Goal: Task Accomplishment & Management: Complete application form

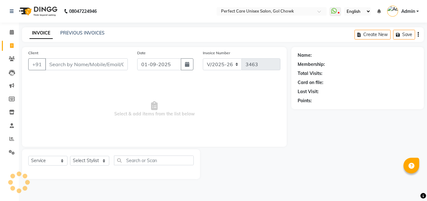
select select "4751"
select select "service"
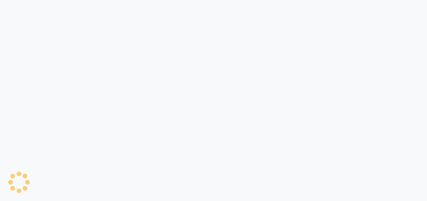
select select "service"
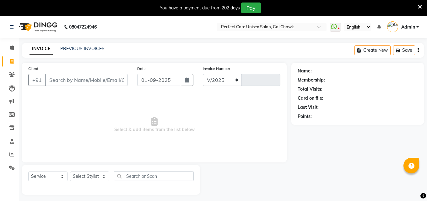
select select "4751"
type input "3463"
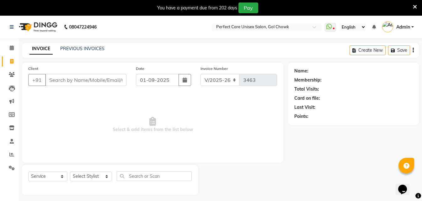
click at [417, 8] on div "You have a payment due from 202 days Pay" at bounding box center [211, 8] width 422 height 16
click at [415, 7] on icon at bounding box center [415, 7] width 4 height 6
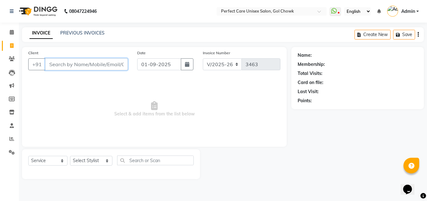
click at [83, 69] on input "Client" at bounding box center [86, 64] width 82 height 12
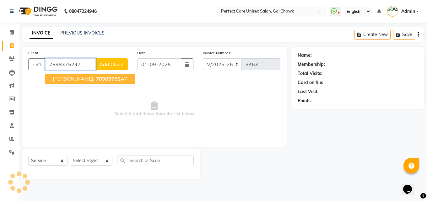
type input "7898375247"
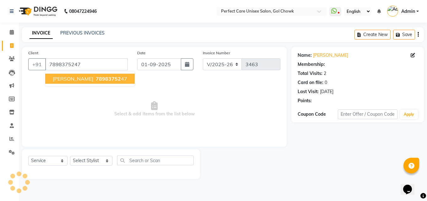
select select "1: Object"
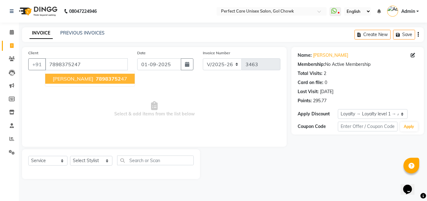
click at [87, 77] on button "[PERSON_NAME] 78983752 47" at bounding box center [89, 79] width 89 height 10
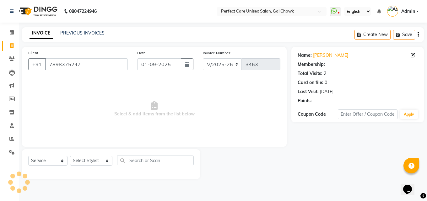
select select "1: Object"
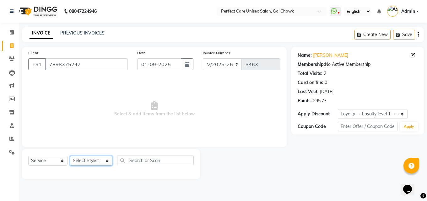
click at [89, 159] on select "Select Stylist [PERSON_NAME] MISS [PERSON_NAME] MISS [PERSON_NAME] MISS [PERSON…" at bounding box center [91, 161] width 42 height 10
select select "78640"
click at [70, 156] on select "Select Stylist [PERSON_NAME] MISS [PERSON_NAME] MISS [PERSON_NAME] MISS [PERSON…" at bounding box center [91, 161] width 42 height 10
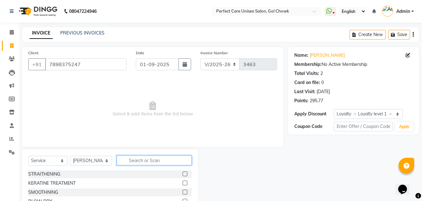
click at [131, 162] on input "text" at bounding box center [154, 161] width 75 height 10
click at [183, 172] on label at bounding box center [185, 174] width 5 height 5
click at [183, 172] on input "checkbox" at bounding box center [185, 174] width 4 height 4
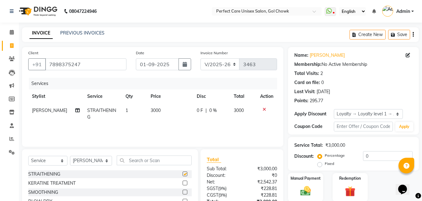
checkbox input "false"
click at [153, 114] on td "3000" at bounding box center [170, 114] width 46 height 21
select select "78640"
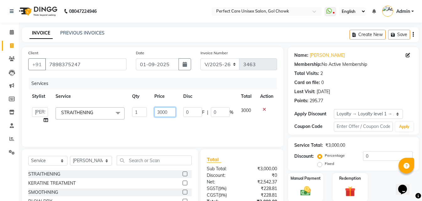
click at [172, 112] on input "3000" at bounding box center [164, 112] width 21 height 10
drag, startPoint x: 153, startPoint y: 114, endPoint x: 149, endPoint y: 114, distance: 4.7
click at [149, 114] on tr "[PERSON_NAME] MISS [PERSON_NAME] MISS [PERSON_NAME] MISS PIHU [PERSON_NAME] MIS…" at bounding box center [152, 116] width 249 height 24
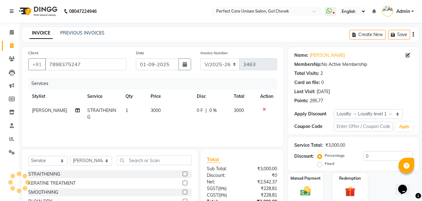
click at [156, 109] on span "3000" at bounding box center [156, 111] width 10 height 6
select select "78640"
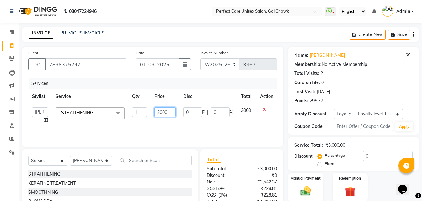
drag, startPoint x: 168, startPoint y: 111, endPoint x: 163, endPoint y: 112, distance: 4.5
click at [167, 111] on input "3000" at bounding box center [164, 112] width 21 height 10
drag, startPoint x: 163, startPoint y: 112, endPoint x: 157, endPoint y: 114, distance: 6.4
click at [157, 113] on input "3000" at bounding box center [164, 112] width 21 height 10
click at [173, 115] on input "3000" at bounding box center [164, 112] width 21 height 10
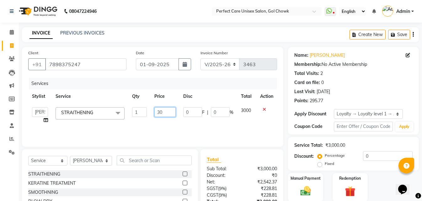
type input "3"
type input "5000"
click at [132, 130] on div "Services Stylist Service Qty Price Disc Total Action [PERSON_NAME] MISS [PERSON…" at bounding box center [152, 109] width 249 height 63
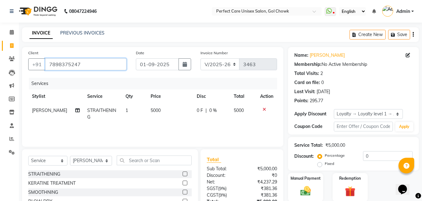
click at [57, 61] on input "7898375247" at bounding box center [85, 64] width 81 height 12
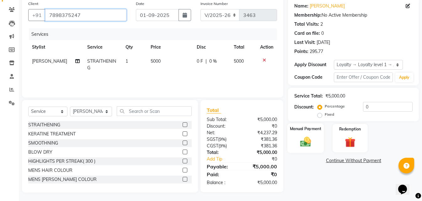
scroll to position [50, 0]
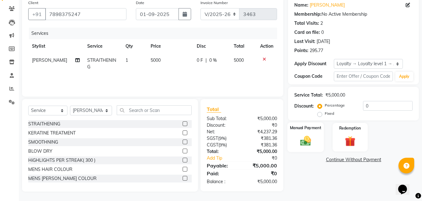
click at [303, 132] on div "Manual Payment" at bounding box center [305, 137] width 36 height 30
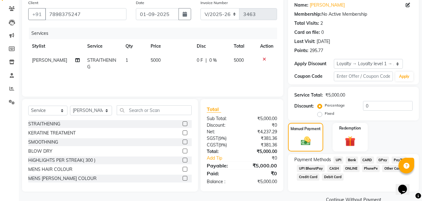
click at [350, 170] on span "ONLINE" at bounding box center [351, 168] width 16 height 7
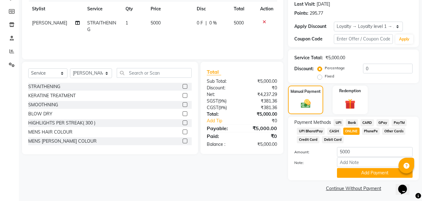
scroll to position [89, 0]
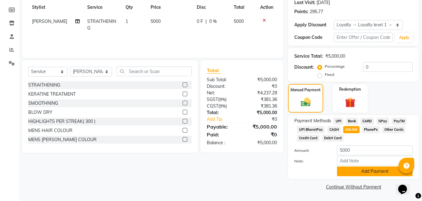
click at [350, 171] on button "Add Payment" at bounding box center [375, 172] width 76 height 10
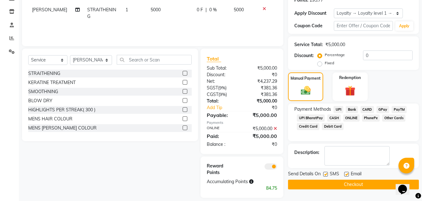
scroll to position [107, 0]
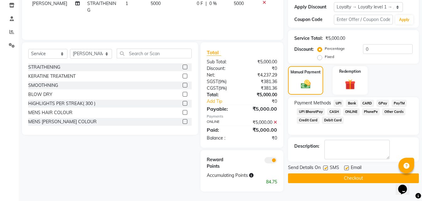
click at [343, 178] on button "Checkout" at bounding box center [353, 178] width 131 height 10
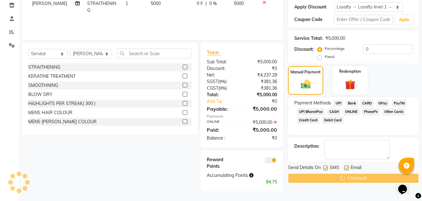
click at [343, 178] on div "Checkout" at bounding box center [353, 178] width 131 height 10
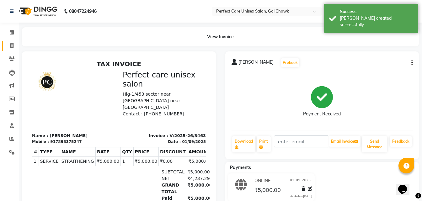
click at [9, 43] on span at bounding box center [11, 45] width 11 height 7
select select "service"
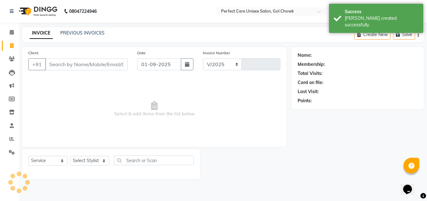
select select "4751"
type input "3464"
type input "7898375247"
select select "1: Object"
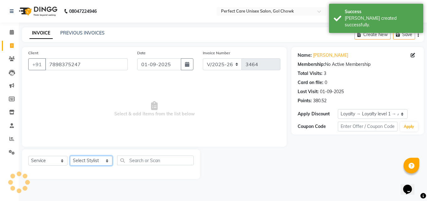
click at [92, 161] on select "Select Stylist [PERSON_NAME] MISS [PERSON_NAME] MISS [PERSON_NAME] MISS [PERSON…" at bounding box center [91, 161] width 42 height 10
select select "28404"
click at [70, 156] on select "Select Stylist [PERSON_NAME] MISS [PERSON_NAME] MISS [PERSON_NAME] MISS [PERSON…" at bounding box center [91, 161] width 42 height 10
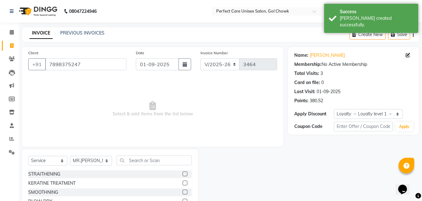
click at [183, 174] on label at bounding box center [185, 174] width 5 height 5
click at [183, 174] on input "checkbox" at bounding box center [185, 174] width 4 height 4
click at [183, 174] on label at bounding box center [185, 174] width 5 height 5
click at [183, 174] on input "checkbox" at bounding box center [185, 174] width 4 height 4
checkbox input "false"
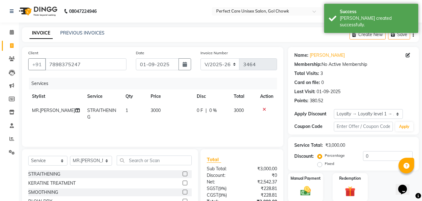
click at [155, 110] on span "3000" at bounding box center [156, 111] width 10 height 6
select select "28404"
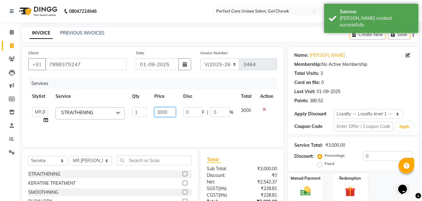
click at [159, 112] on input "3000" at bounding box center [164, 112] width 21 height 10
type input "5000"
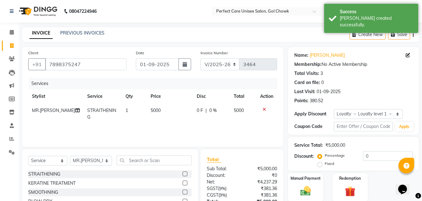
click at [173, 123] on td "5000" at bounding box center [170, 114] width 46 height 21
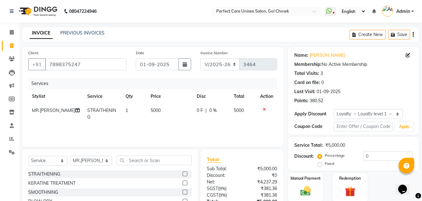
select select "28404"
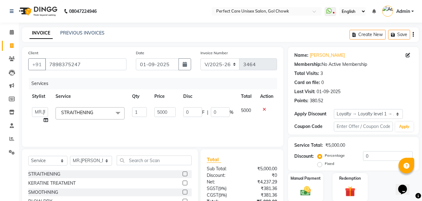
scroll to position [31, 0]
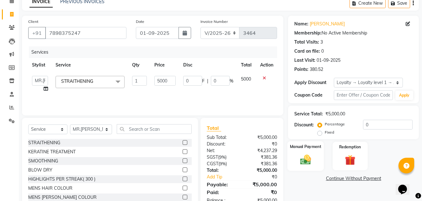
click at [318, 163] on div "Manual Payment" at bounding box center [305, 156] width 36 height 30
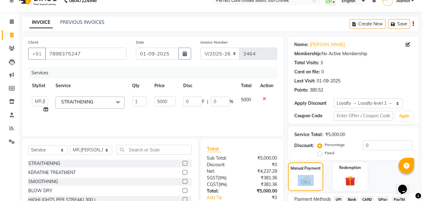
scroll to position [0, 0]
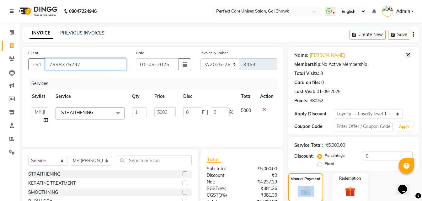
click at [68, 65] on input "7898375247" at bounding box center [85, 64] width 81 height 12
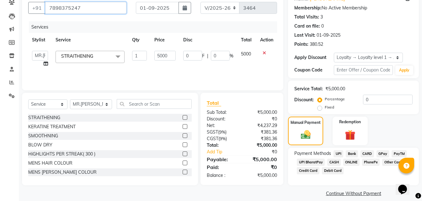
scroll to position [63, 0]
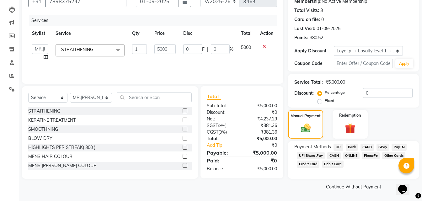
click at [352, 157] on span "ONLINE" at bounding box center [351, 155] width 16 height 7
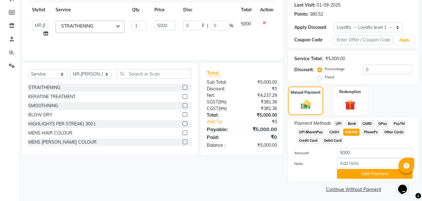
scroll to position [89, 0]
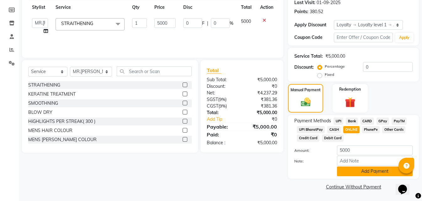
click at [352, 169] on button "Add Payment" at bounding box center [375, 172] width 76 height 10
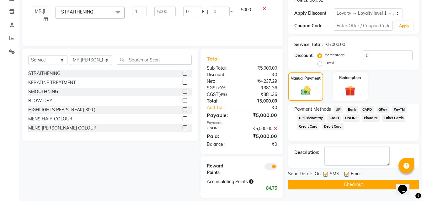
scroll to position [107, 0]
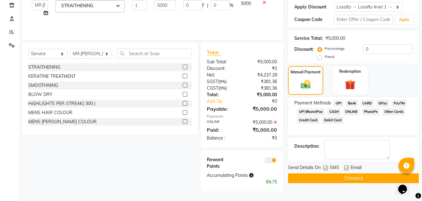
click at [343, 181] on button "Checkout" at bounding box center [353, 178] width 131 height 10
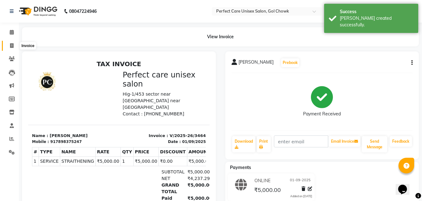
click at [10, 46] on icon at bounding box center [11, 45] width 3 height 5
select select "4751"
select select "service"
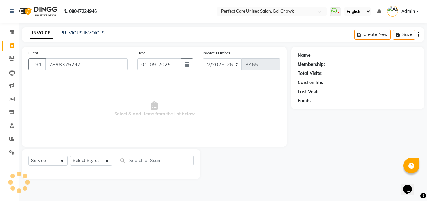
type input "7898375247"
select select "1: Object"
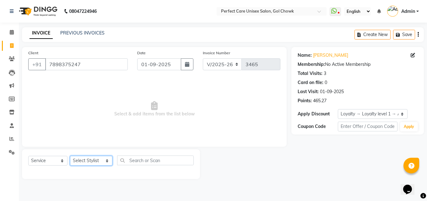
click at [84, 161] on select "Select Stylist [PERSON_NAME] MISS [PERSON_NAME] MISS [PERSON_NAME] MISS [PERSON…" at bounding box center [91, 161] width 42 height 10
select select "52316"
click at [70, 156] on select "Select Stylist [PERSON_NAME] MISS [PERSON_NAME] MISS [PERSON_NAME] MISS [PERSON…" at bounding box center [91, 161] width 42 height 10
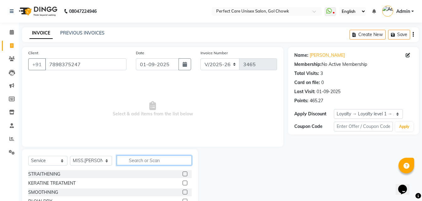
click at [144, 161] on input "text" at bounding box center [154, 161] width 75 height 10
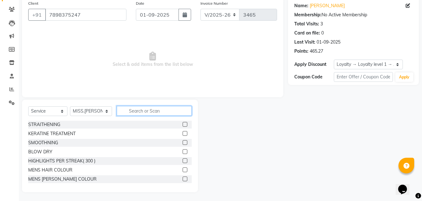
scroll to position [50, 0]
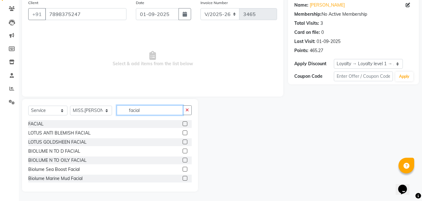
type input "facial"
click at [177, 132] on div "LOTUS ANTI BLEMISH FACIAL" at bounding box center [109, 133] width 163 height 8
click at [183, 133] on label at bounding box center [185, 132] width 5 height 5
click at [183, 133] on input "checkbox" at bounding box center [185, 133] width 4 height 4
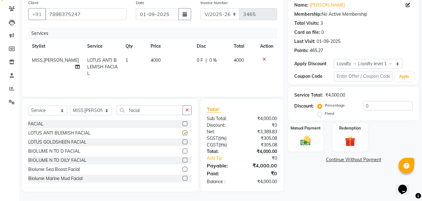
checkbox input "false"
click at [183, 151] on label at bounding box center [185, 151] width 5 height 5
click at [183, 151] on input "checkbox" at bounding box center [185, 151] width 4 height 4
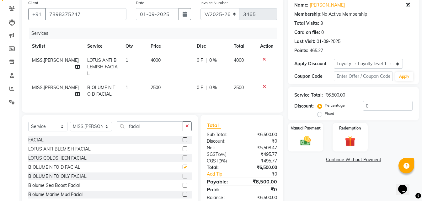
checkbox input "false"
click at [263, 59] on icon at bounding box center [264, 59] width 3 height 4
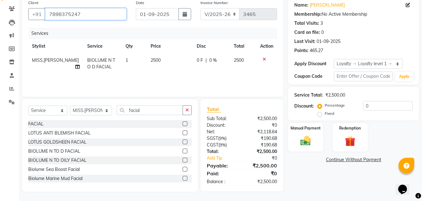
click at [63, 16] on input "7898375247" at bounding box center [85, 14] width 81 height 12
click at [310, 133] on div "Manual Payment" at bounding box center [305, 137] width 36 height 30
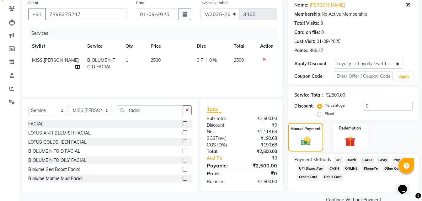
click at [350, 167] on span "ONLINE" at bounding box center [351, 168] width 16 height 7
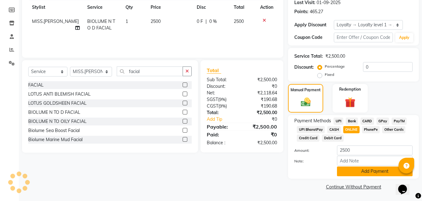
click at [358, 176] on button "Add Payment" at bounding box center [375, 172] width 76 height 10
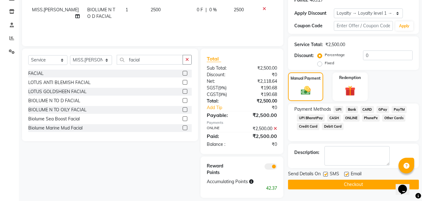
scroll to position [107, 0]
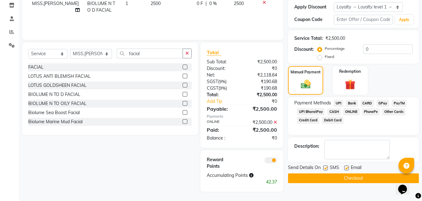
click at [355, 178] on button "Checkout" at bounding box center [353, 178] width 131 height 10
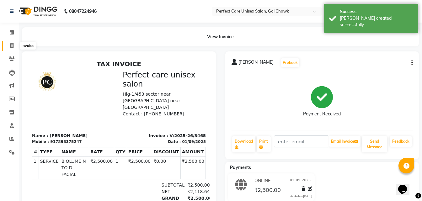
click at [14, 48] on span at bounding box center [11, 45] width 11 height 7
select select "4751"
select select "service"
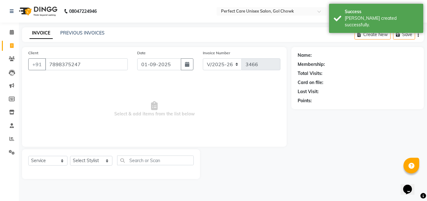
type input "7898375247"
select select "1: Object"
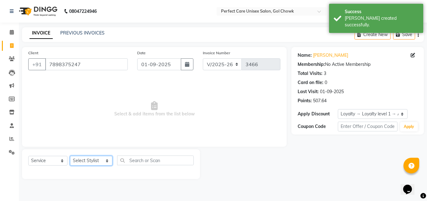
click at [91, 162] on select "Select Stylist [PERSON_NAME] MISS [PERSON_NAME] MISS [PERSON_NAME] MISS [PERSON…" at bounding box center [91, 161] width 42 height 10
select select "86172"
click at [70, 156] on select "Select Stylist [PERSON_NAME] MISS [PERSON_NAME] MISS [PERSON_NAME] MISS [PERSON…" at bounding box center [91, 161] width 42 height 10
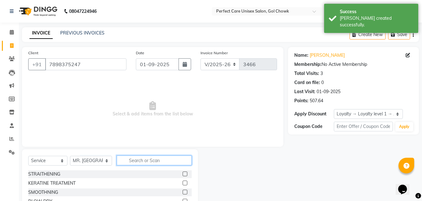
click at [151, 164] on input "text" at bounding box center [154, 161] width 75 height 10
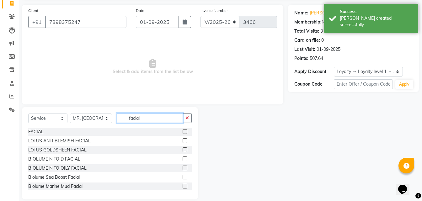
scroll to position [50, 0]
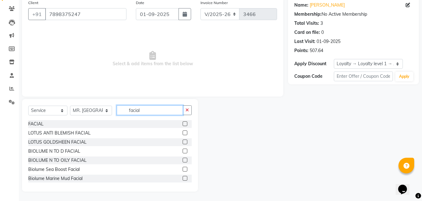
type input "facial"
click at [183, 157] on div at bounding box center [187, 161] width 9 height 8
click at [183, 161] on label at bounding box center [185, 160] width 5 height 5
click at [183, 161] on input "checkbox" at bounding box center [185, 160] width 4 height 4
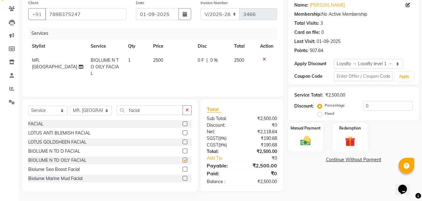
checkbox input "false"
click at [153, 62] on span "2500" at bounding box center [158, 60] width 10 height 6
select select "86172"
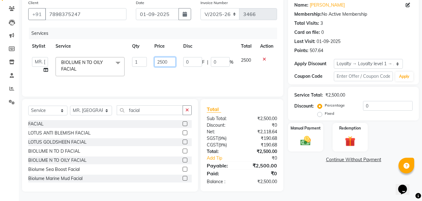
click at [161, 62] on input "2500" at bounding box center [164, 62] width 21 height 10
type input "1500"
click at [166, 76] on div "Services Stylist Service Qty Price Disc Total Action [PERSON_NAME] MISS [PERSON…" at bounding box center [152, 59] width 249 height 63
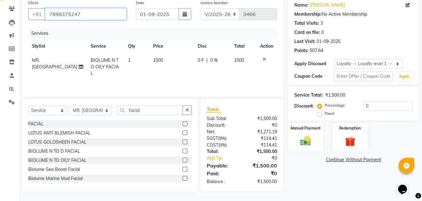
click at [72, 14] on input "7898375247" at bounding box center [85, 14] width 81 height 12
click at [293, 130] on label "Manual Payment" at bounding box center [305, 128] width 31 height 6
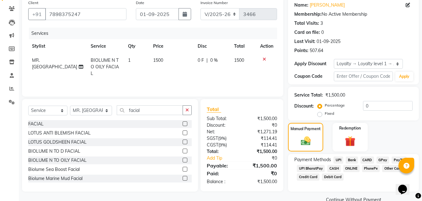
click at [352, 169] on span "ONLINE" at bounding box center [351, 168] width 16 height 7
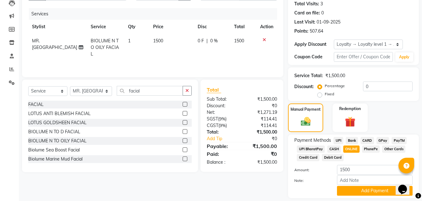
scroll to position [89, 0]
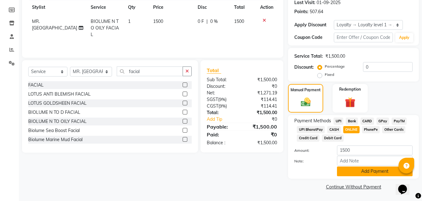
click at [359, 171] on button "Add Payment" at bounding box center [375, 172] width 76 height 10
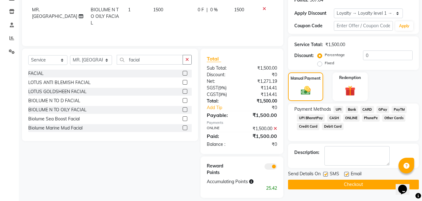
scroll to position [107, 0]
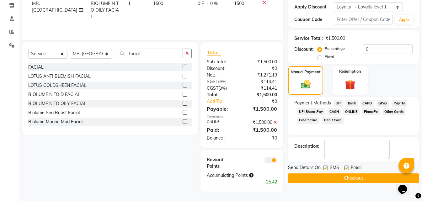
click at [315, 180] on button "Checkout" at bounding box center [353, 178] width 131 height 10
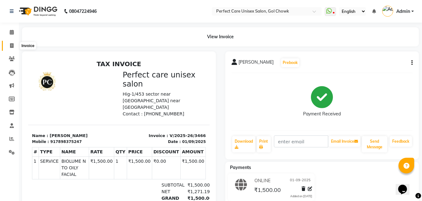
click at [14, 45] on span at bounding box center [11, 45] width 11 height 7
select select "service"
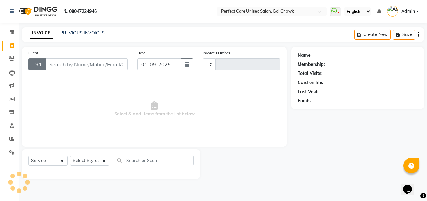
type input "3467"
select select "4751"
click at [57, 163] on select "Select Service Product Membership Package Voucher Prepaid Gift Card" at bounding box center [47, 161] width 39 height 10
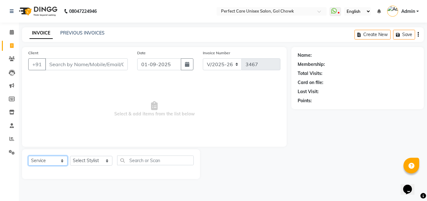
select select "product"
click at [28, 156] on select "Select Service Product Membership Package Voucher Prepaid Gift Card" at bounding box center [47, 161] width 39 height 10
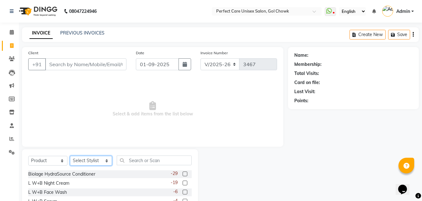
click at [94, 163] on select "Select Stylist [PERSON_NAME] MISS [PERSON_NAME] MISS [PERSON_NAME] MISS [PERSON…" at bounding box center [91, 161] width 42 height 10
select select "28404"
click at [70, 156] on select "Select Stylist [PERSON_NAME] MISS [PERSON_NAME] MISS [PERSON_NAME] MISS [PERSON…" at bounding box center [91, 161] width 42 height 10
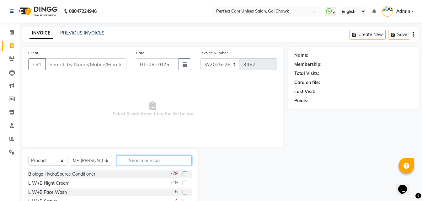
click at [143, 161] on input "text" at bounding box center [154, 161] width 75 height 10
type input "de"
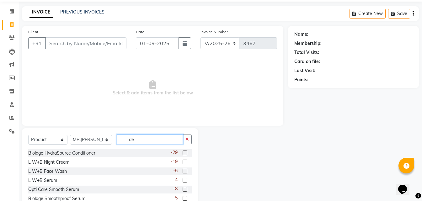
scroll to position [50, 0]
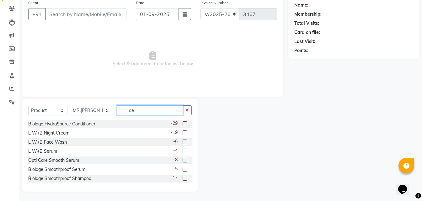
click at [135, 109] on input "de" at bounding box center [150, 110] width 66 height 10
drag, startPoint x: 135, startPoint y: 109, endPoint x: 120, endPoint y: 113, distance: 15.8
click at [120, 113] on input "de" at bounding box center [150, 110] width 66 height 10
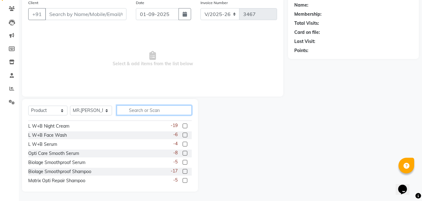
scroll to position [0, 0]
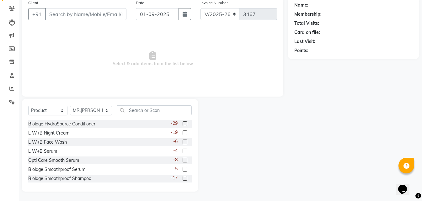
click at [183, 123] on label at bounding box center [185, 123] width 5 height 5
click at [183, 123] on input "checkbox" at bounding box center [185, 124] width 4 height 4
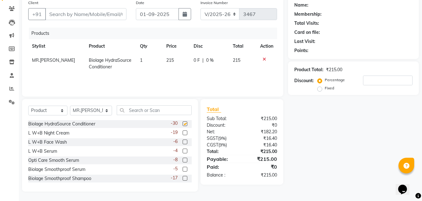
checkbox input "false"
click at [183, 179] on label at bounding box center [185, 178] width 5 height 5
click at [183, 179] on input "checkbox" at bounding box center [185, 179] width 4 height 4
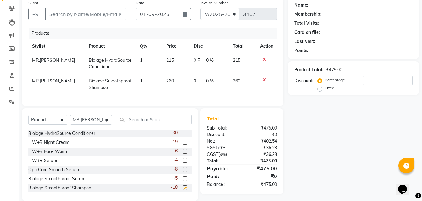
checkbox input "false"
click at [169, 60] on span "215" at bounding box center [170, 60] width 8 height 6
select select "28404"
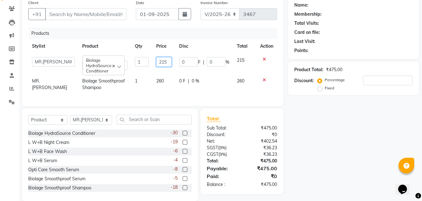
drag, startPoint x: 168, startPoint y: 64, endPoint x: 153, endPoint y: 62, distance: 15.4
click at [153, 62] on td "215" at bounding box center [163, 63] width 23 height 21
type input "1500"
click at [160, 78] on tr "MR.[PERSON_NAME] Biolage Smoothproof Shampoo 1 260 0 F | 0 % 260" at bounding box center [152, 84] width 249 height 21
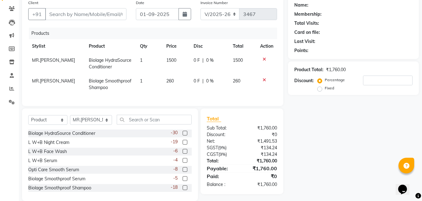
click at [170, 82] on span "260" at bounding box center [170, 81] width 8 height 6
select select "28404"
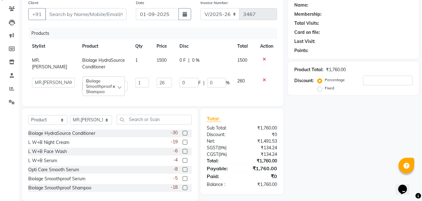
type input "2"
type input "1600"
click at [180, 91] on tr "[PERSON_NAME] MISS [PERSON_NAME] MISS [PERSON_NAME] MISS PIHU [PERSON_NAME] MIS…" at bounding box center [152, 84] width 249 height 21
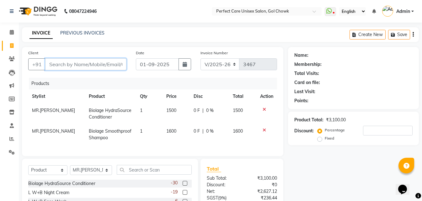
click at [89, 68] on input "Client" at bounding box center [85, 64] width 81 height 12
paste input "7898375247"
type input "7898375247"
type input "0"
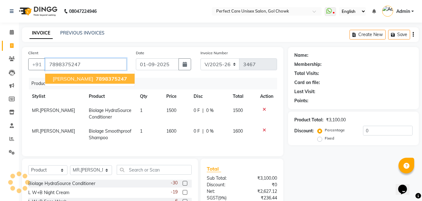
type input "7898375247"
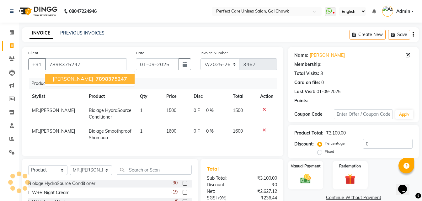
click at [100, 81] on span "7898375247" at bounding box center [111, 79] width 31 height 6
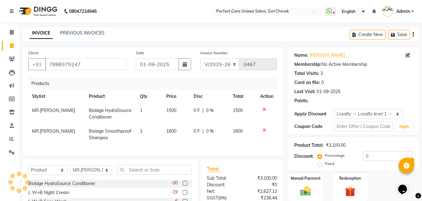
select select "1: Object"
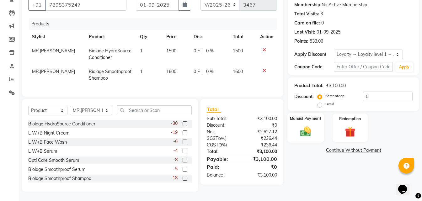
scroll to position [64, 0]
click at [309, 131] on img at bounding box center [306, 131] width 18 height 13
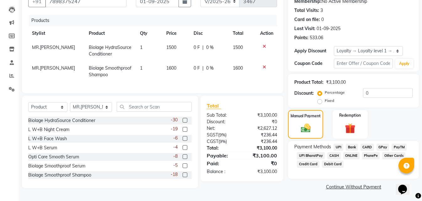
click at [353, 155] on span "ONLINE" at bounding box center [351, 155] width 16 height 7
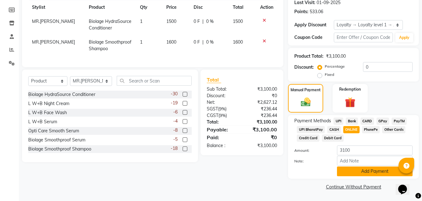
click at [362, 173] on button "Add Payment" at bounding box center [375, 172] width 76 height 10
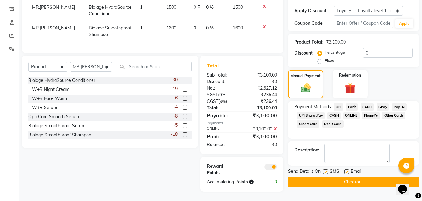
scroll to position [108, 0]
click at [322, 180] on button "Checkout" at bounding box center [353, 182] width 131 height 10
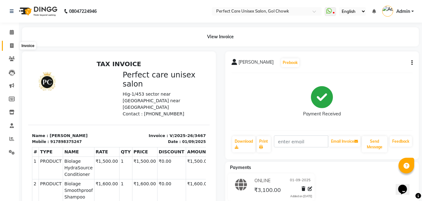
click at [12, 47] on icon at bounding box center [11, 45] width 3 height 5
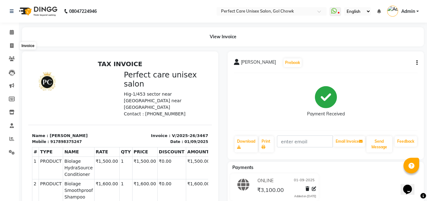
select select "service"
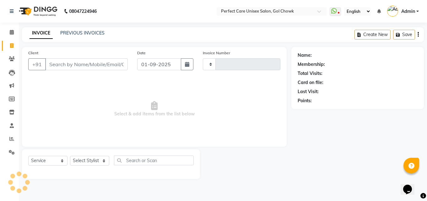
type input "3468"
select select "4751"
click at [93, 33] on link "PREVIOUS INVOICES" at bounding box center [82, 33] width 44 height 6
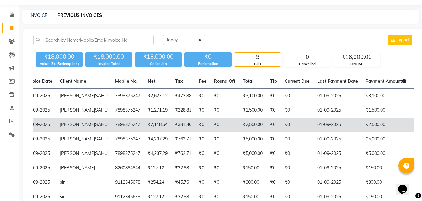
scroll to position [0, 136]
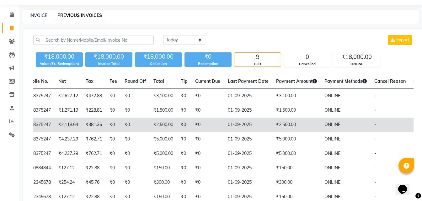
drag, startPoint x: 144, startPoint y: 131, endPoint x: 224, endPoint y: 138, distance: 79.9
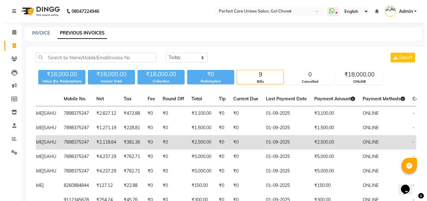
scroll to position [0, 0]
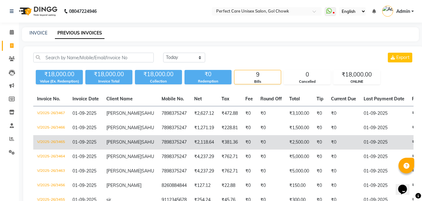
drag, startPoint x: 282, startPoint y: 158, endPoint x: 174, endPoint y: 152, distance: 107.8
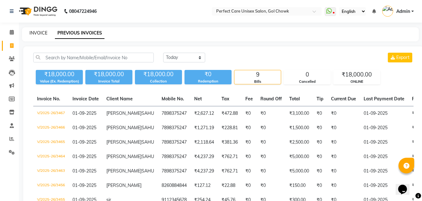
click at [40, 32] on link "INVOICE" at bounding box center [38, 33] width 18 height 6
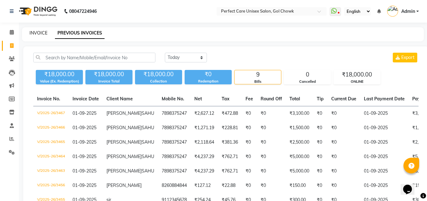
select select "service"
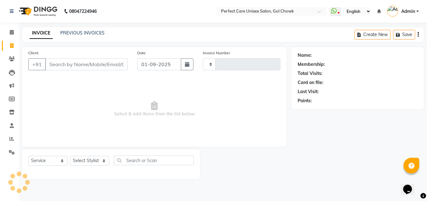
type input "3468"
select select "4751"
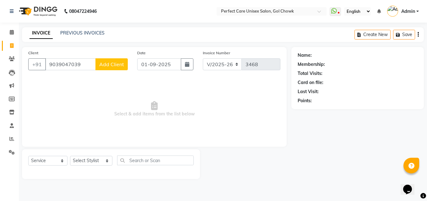
type input "9039047039"
click at [109, 65] on span "Add Client" at bounding box center [111, 64] width 25 height 6
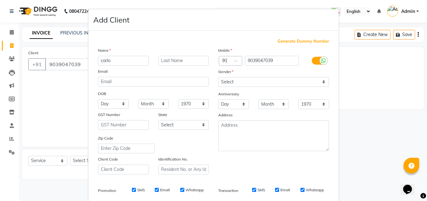
type input "carlo"
click at [242, 84] on select "Select [DEMOGRAPHIC_DATA] [DEMOGRAPHIC_DATA] Other Prefer Not To Say" at bounding box center [273, 82] width 111 height 10
select select "[DEMOGRAPHIC_DATA]"
click at [218, 77] on select "Select [DEMOGRAPHIC_DATA] [DEMOGRAPHIC_DATA] Other Prefer Not To Say" at bounding box center [273, 82] width 111 height 10
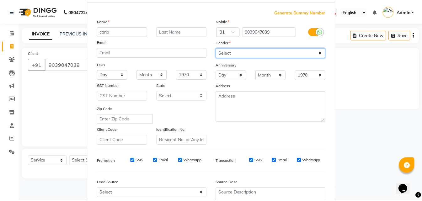
scroll to position [88, 0]
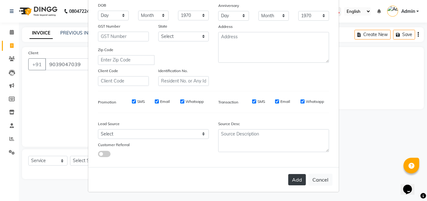
click at [288, 178] on button "Add" at bounding box center [297, 179] width 18 height 11
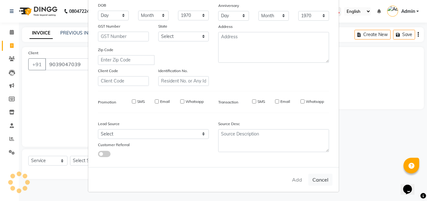
select select
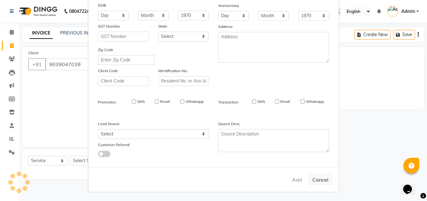
select select
checkbox input "false"
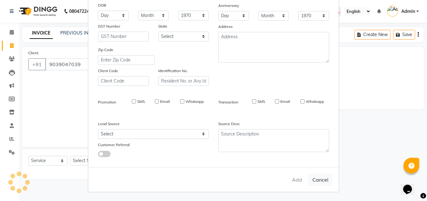
checkbox input "false"
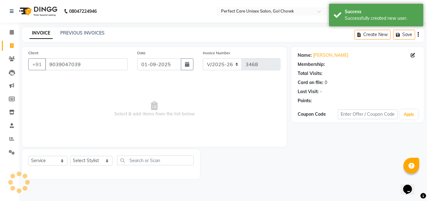
select select "1: Object"
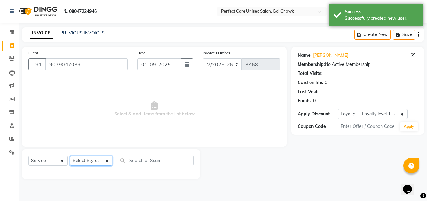
click at [90, 162] on select "Select Stylist [PERSON_NAME] MISS [PERSON_NAME] MISS [PERSON_NAME] MISS [PERSON…" at bounding box center [91, 161] width 42 height 10
select select "67638"
click at [70, 156] on select "Select Stylist [PERSON_NAME] MISS [PERSON_NAME] MISS [PERSON_NAME] MISS [PERSON…" at bounding box center [91, 161] width 42 height 10
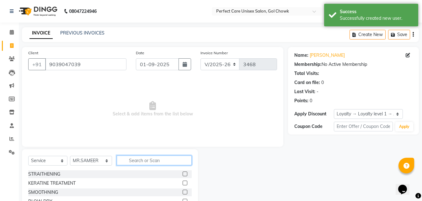
click at [132, 158] on input "text" at bounding box center [154, 161] width 75 height 10
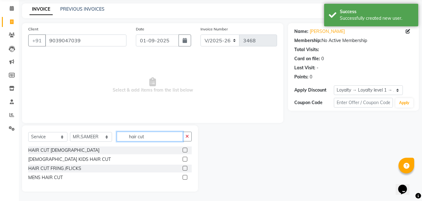
type input "hair cut"
click at [183, 178] on label at bounding box center [185, 177] width 5 height 5
click at [183, 178] on input "checkbox" at bounding box center [185, 178] width 4 height 4
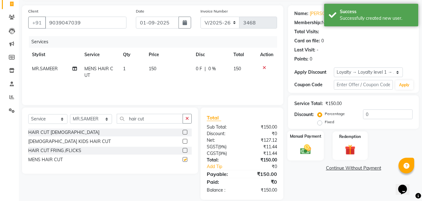
scroll to position [50, 0]
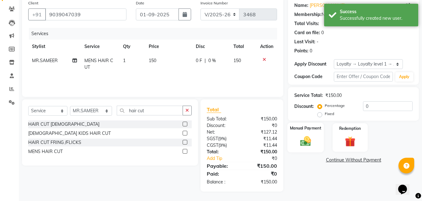
checkbox input "false"
click at [309, 140] on img at bounding box center [306, 141] width 18 height 13
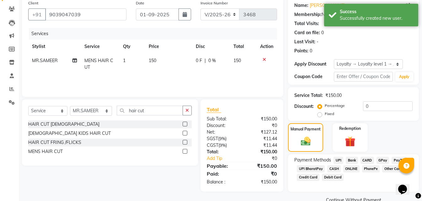
drag, startPoint x: 351, startPoint y: 170, endPoint x: 359, endPoint y: 169, distance: 8.2
click at [351, 169] on span "ONLINE" at bounding box center [351, 168] width 16 height 7
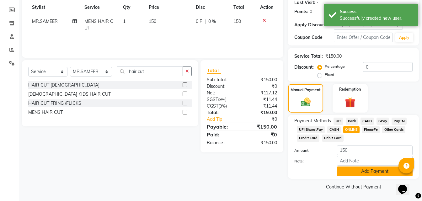
click at [350, 170] on button "Add Payment" at bounding box center [375, 172] width 76 height 10
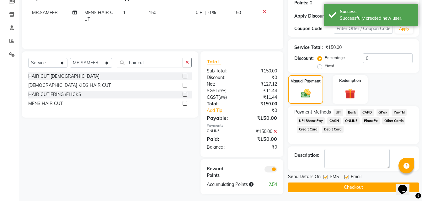
scroll to position [100, 0]
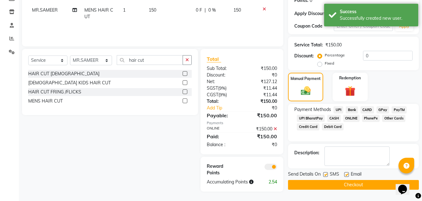
click at [327, 184] on button "Checkout" at bounding box center [353, 185] width 131 height 10
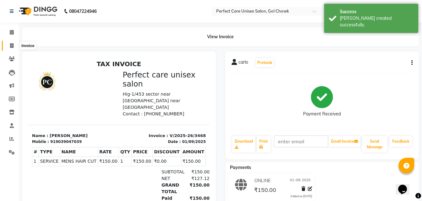
click at [9, 45] on span at bounding box center [11, 45] width 11 height 7
select select "service"
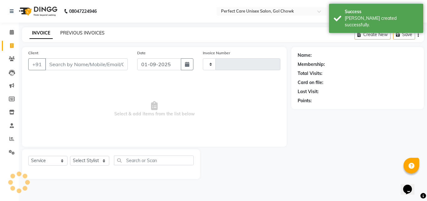
click at [75, 35] on link "PREVIOUS INVOICES" at bounding box center [82, 33] width 44 height 6
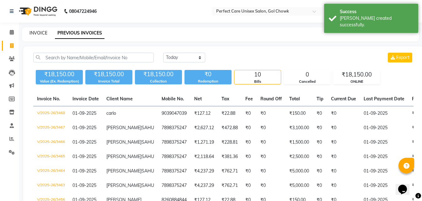
click at [41, 35] on link "INVOICE" at bounding box center [38, 33] width 18 height 6
select select "service"
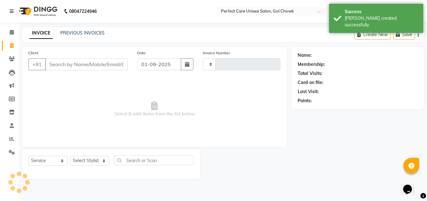
type input "3469"
select select "4751"
